Goal: Communication & Community: Ask a question

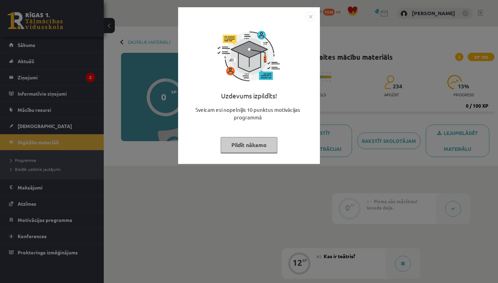
click at [310, 19] on img "Close" at bounding box center [310, 16] width 10 height 10
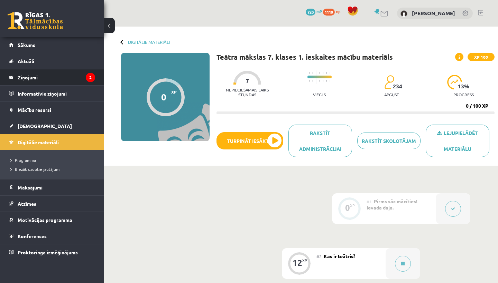
click at [89, 79] on icon "2" at bounding box center [90, 77] width 9 height 9
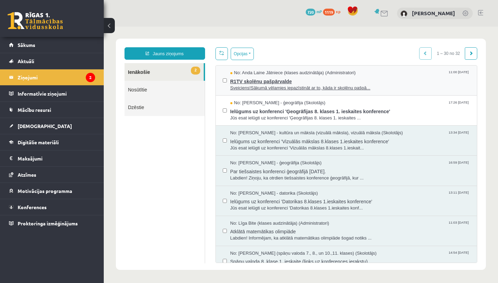
click at [273, 87] on span "Sveiciens!Sākumā vēlamies iepazīstināt ar to, kāda ir skolēnu pašpā..." at bounding box center [350, 88] width 240 height 7
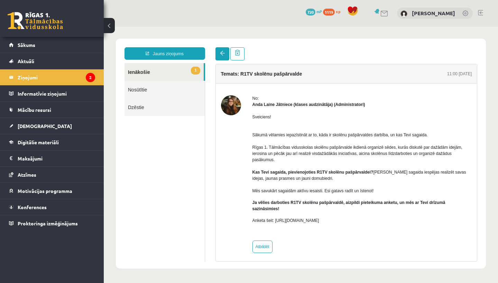
click at [219, 51] on link at bounding box center [222, 53] width 14 height 13
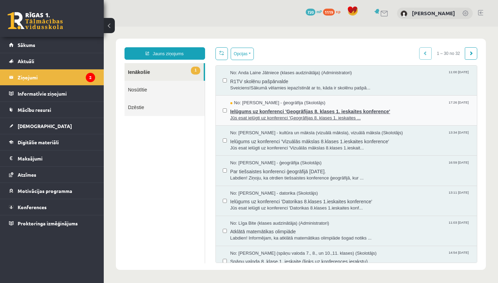
click at [239, 115] on span "Jūs esat ielūgti uz konferenci 'Ģeogrāfijas 8. klases 1. ieskaites ..." at bounding box center [350, 118] width 240 height 7
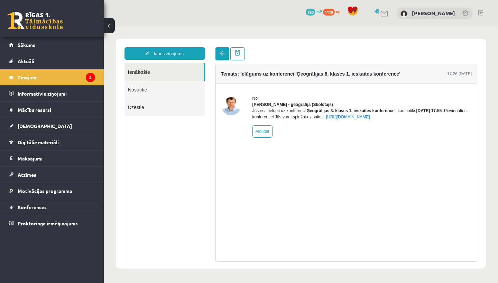
click at [221, 51] on span at bounding box center [222, 53] width 5 height 5
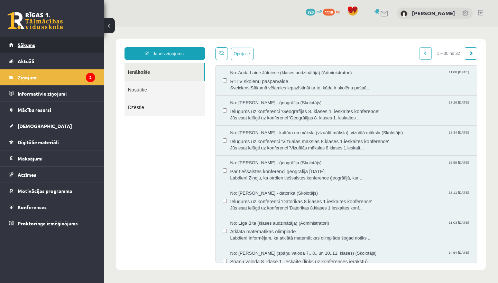
click at [65, 45] on link "Sākums" at bounding box center [52, 45] width 86 height 16
